Goal: Task Accomplishment & Management: Use online tool/utility

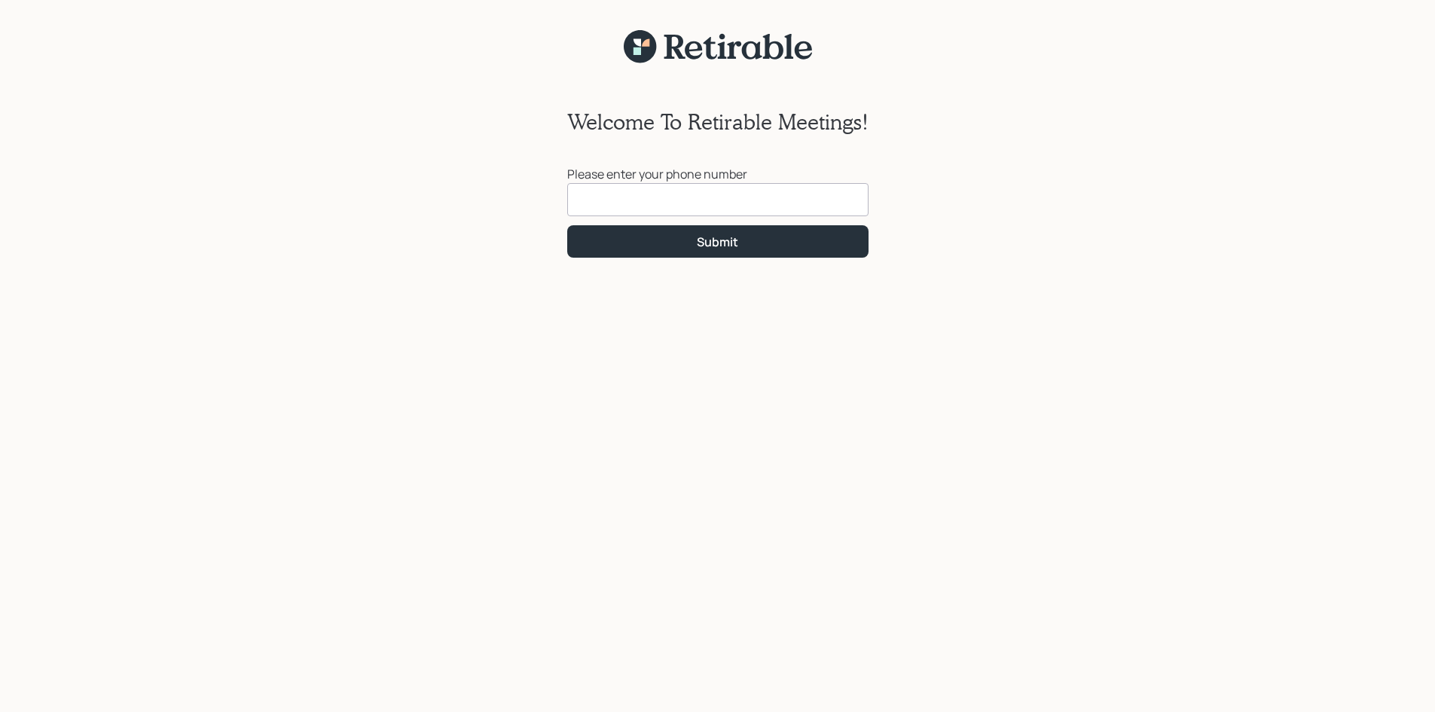
click at [581, 196] on input at bounding box center [717, 199] width 301 height 33
type input "[PHONE_NUMBER]"
click at [708, 237] on div "Submit" at bounding box center [717, 241] width 41 height 17
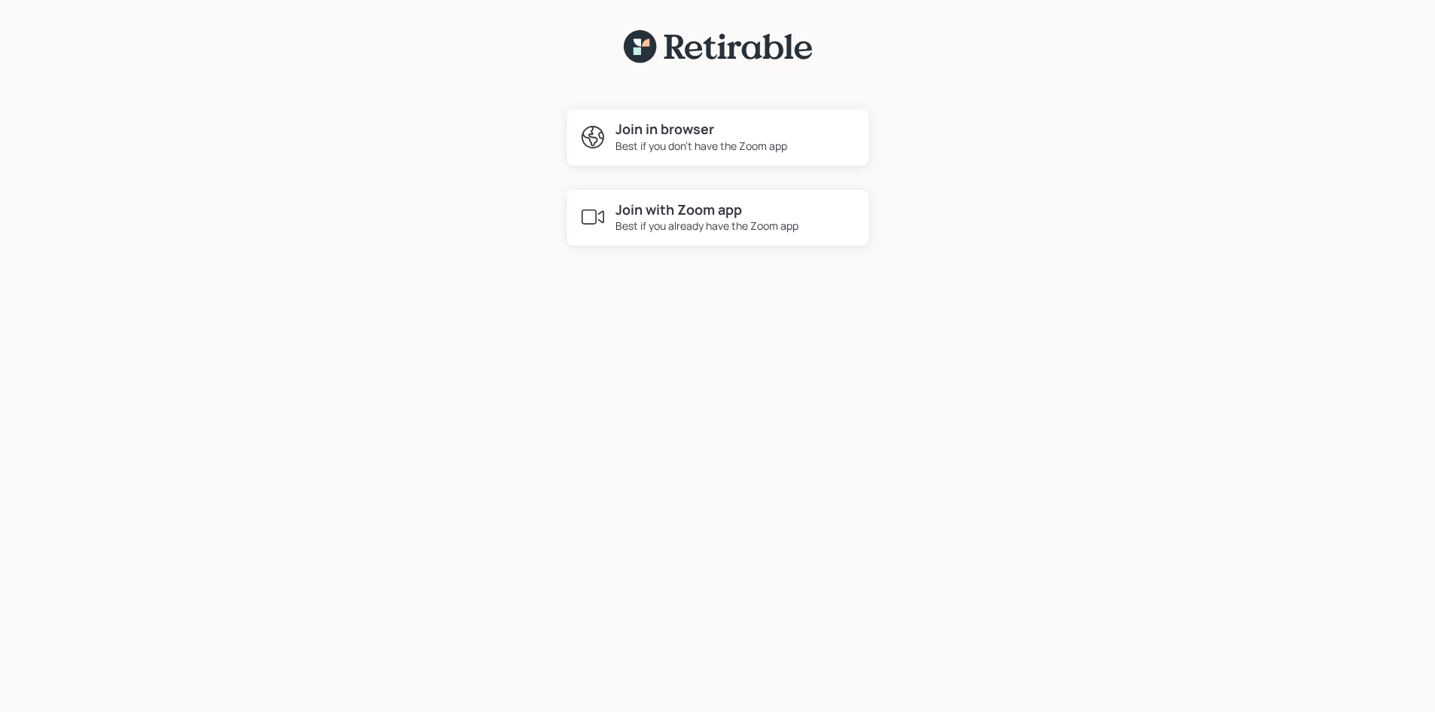
click at [678, 139] on div "Best if you don't have the Zoom app" at bounding box center [701, 146] width 172 height 16
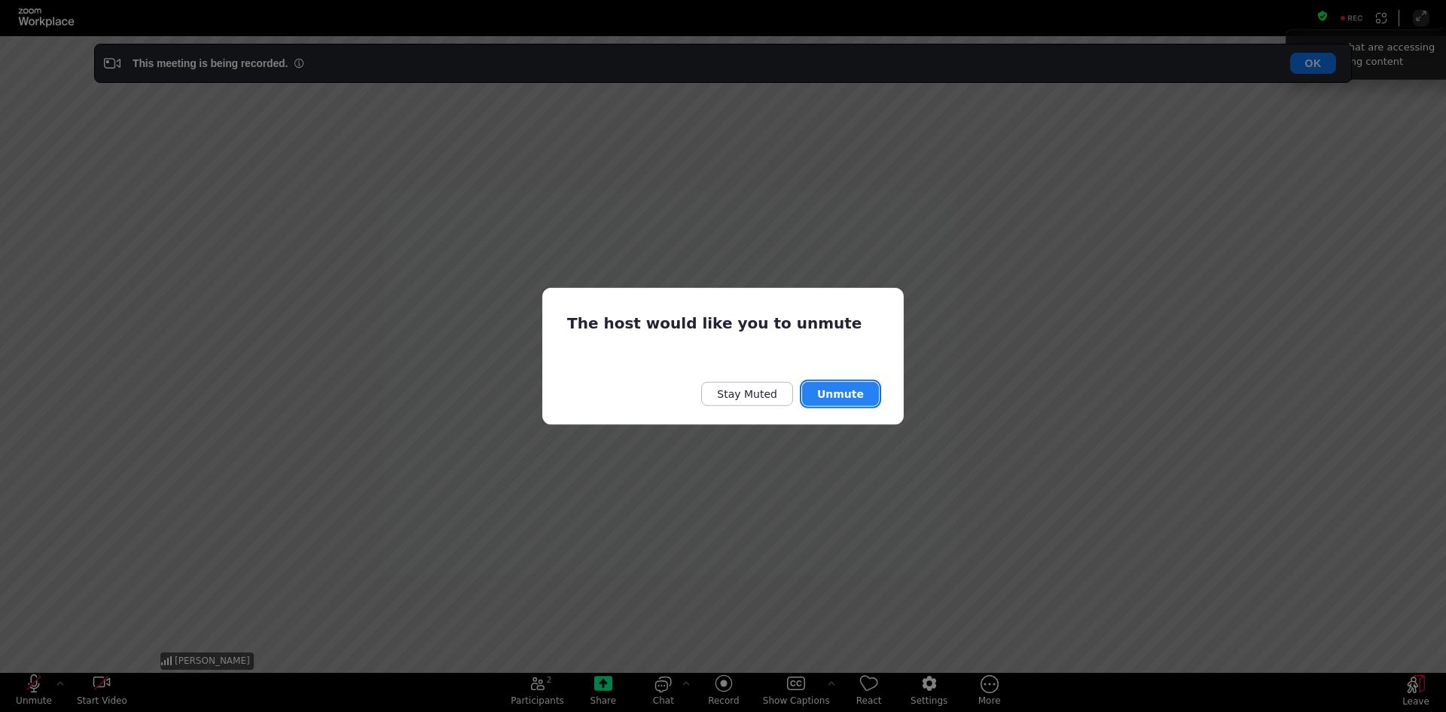
click at [832, 393] on button "Unmute" at bounding box center [840, 394] width 77 height 24
